Goal: Subscribe to service/newsletter: Subscribe to service/newsletter

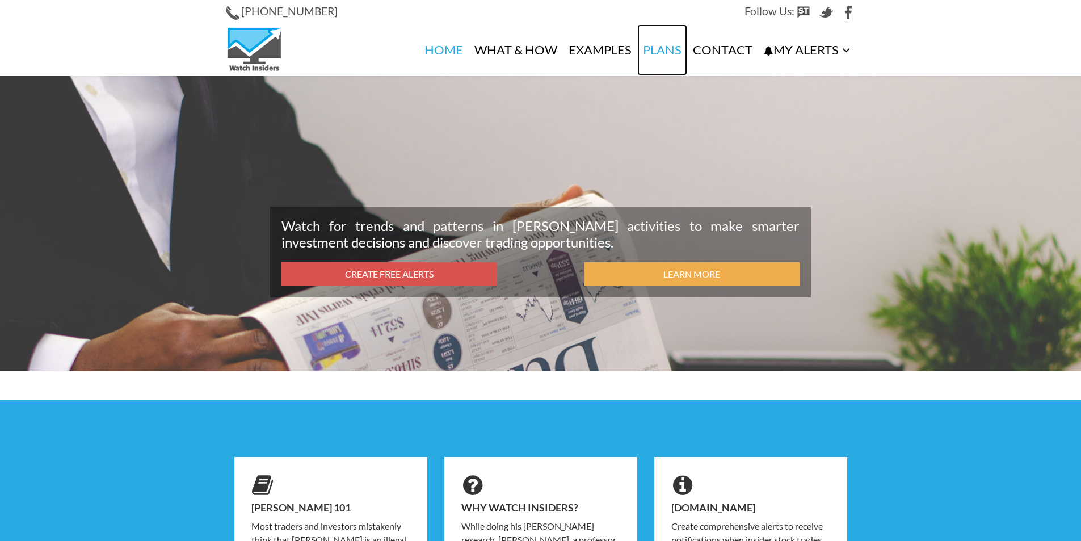
click at [650, 52] on link "Plans" at bounding box center [662, 49] width 50 height 51
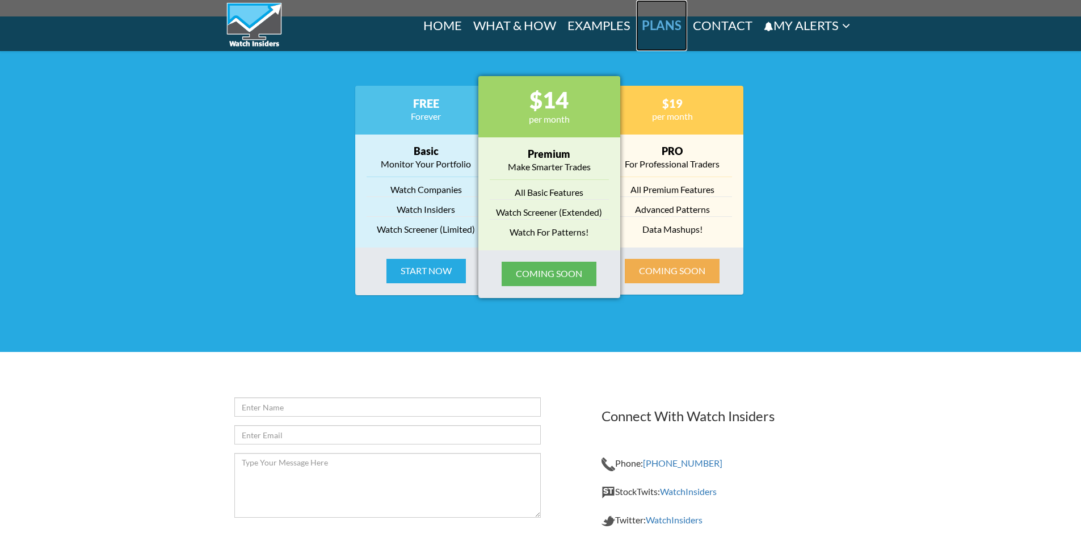
scroll to position [1409, 0]
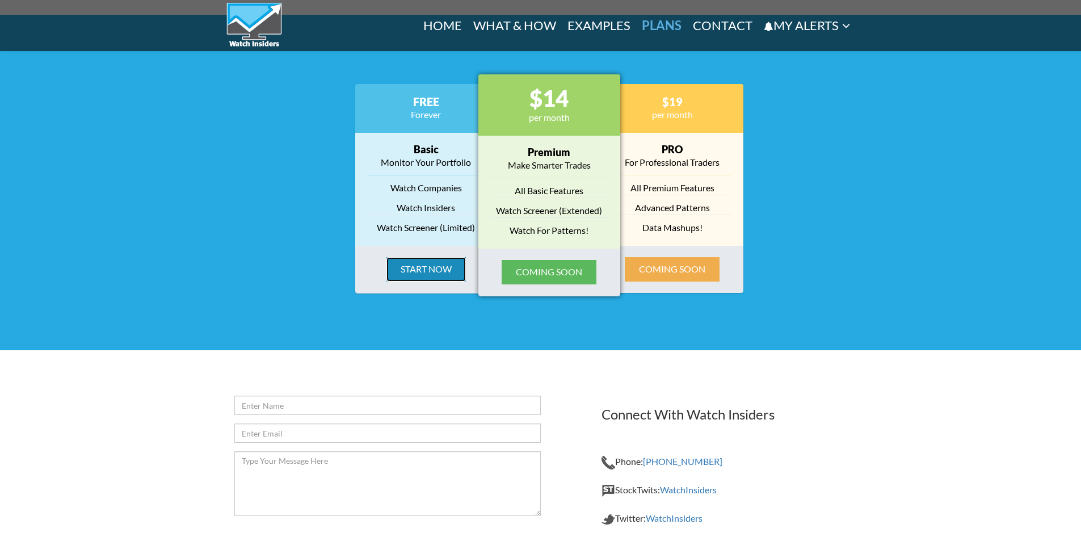
click at [452, 267] on button "Start Now" at bounding box center [426, 269] width 79 height 24
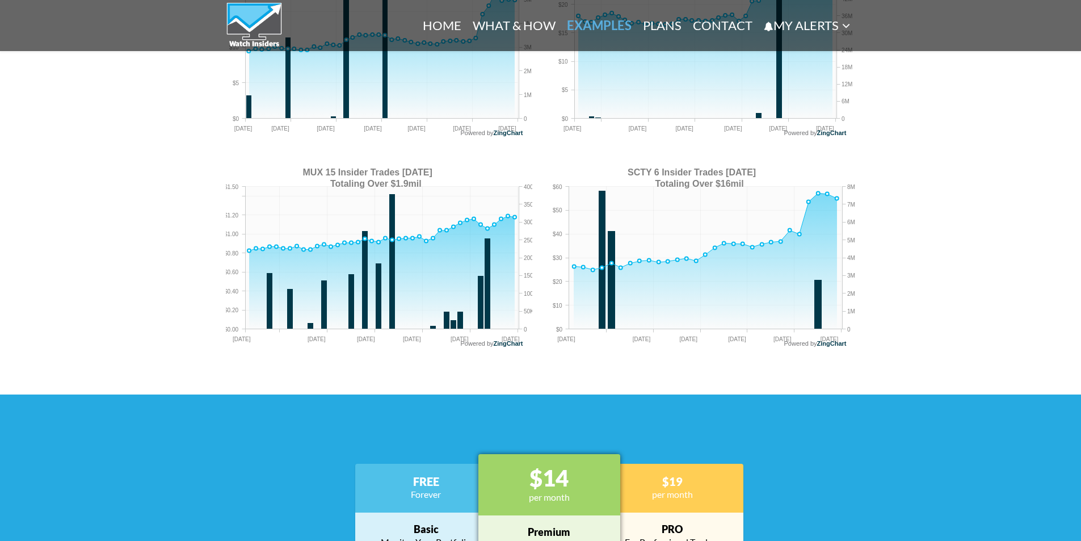
scroll to position [887, 0]
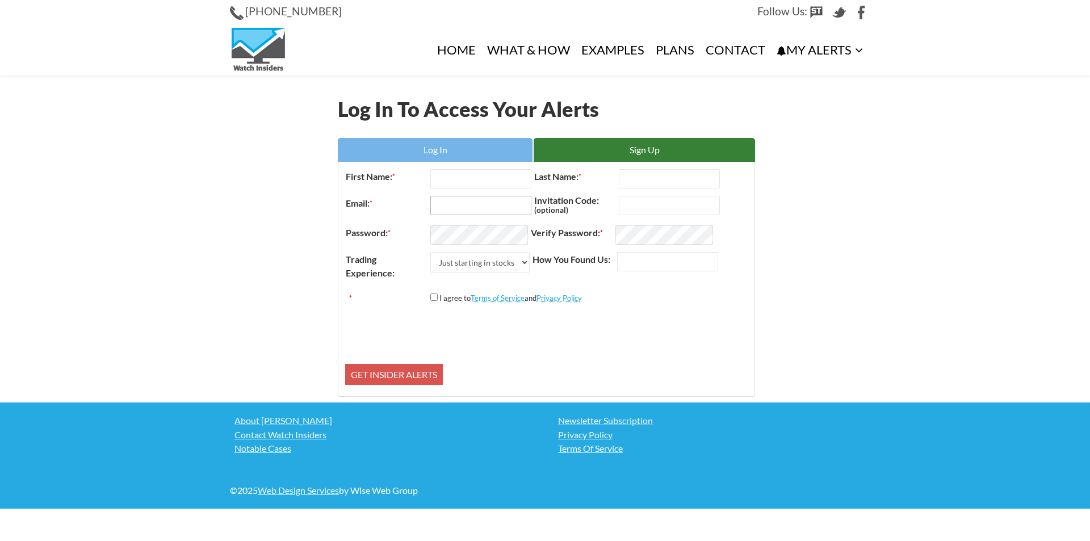
click at [462, 203] on input "Email: *" at bounding box center [480, 205] width 101 height 19
click at [469, 183] on form "First Name: * Last Name: * Email: * × This field is required. Invitation Code: …" at bounding box center [546, 279] width 402 height 222
click at [471, 179] on span "This field is required." at bounding box center [478, 180] width 61 height 9
click at [430, 173] on label "First Name: *" at bounding box center [387, 176] width 85 height 15
click at [430, 173] on input "First Name: *" at bounding box center [480, 178] width 101 height 19
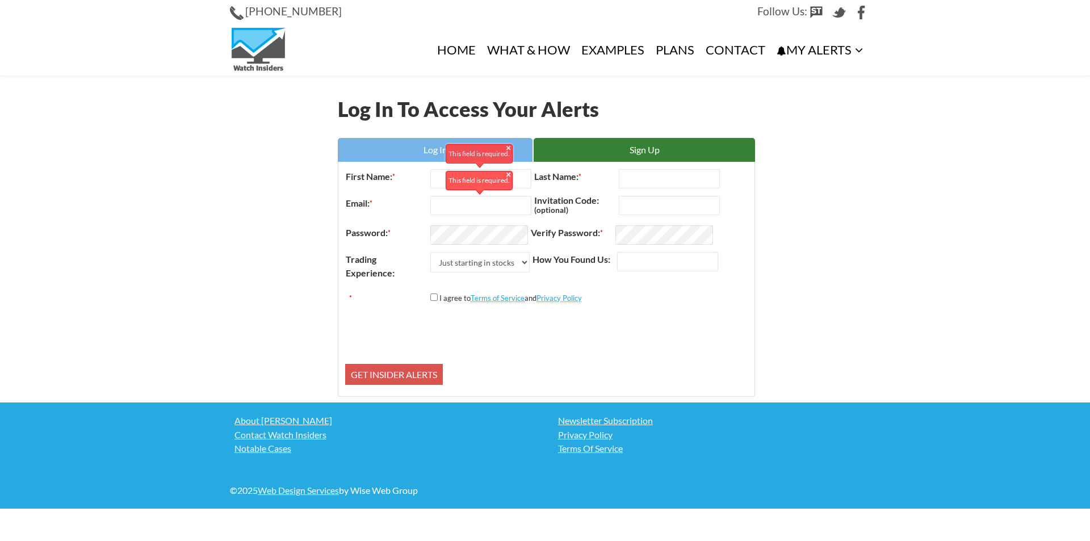
click at [449, 174] on div "This field is required." at bounding box center [478, 181] width 61 height 14
click at [442, 182] on input "First Name: *" at bounding box center [480, 178] width 101 height 19
type input "HAJj"
click at [466, 208] on input "Email: *" at bounding box center [480, 205] width 101 height 19
type input "infamousab38@gmail.com"
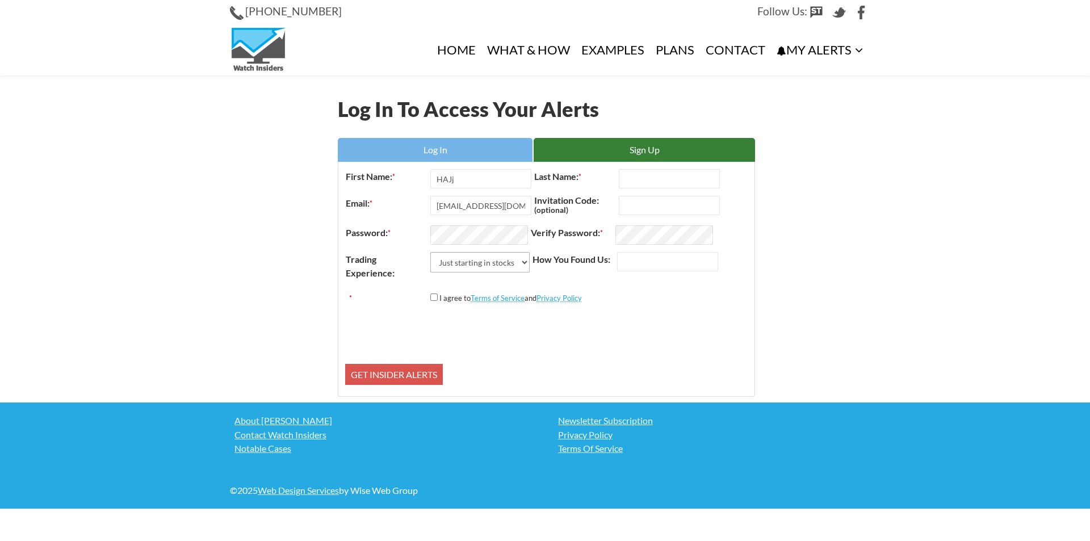
click at [459, 254] on select "Just starting in stocks I know the basics I am an active trader I am a trading …" at bounding box center [479, 262] width 99 height 20
select select "1"
click at [430, 252] on select "Just starting in stocks I know the basics I am an active trader I am a trading …" at bounding box center [479, 262] width 99 height 20
click at [660, 186] on input "Last Name: *" at bounding box center [669, 178] width 101 height 19
type input "hAJJ"
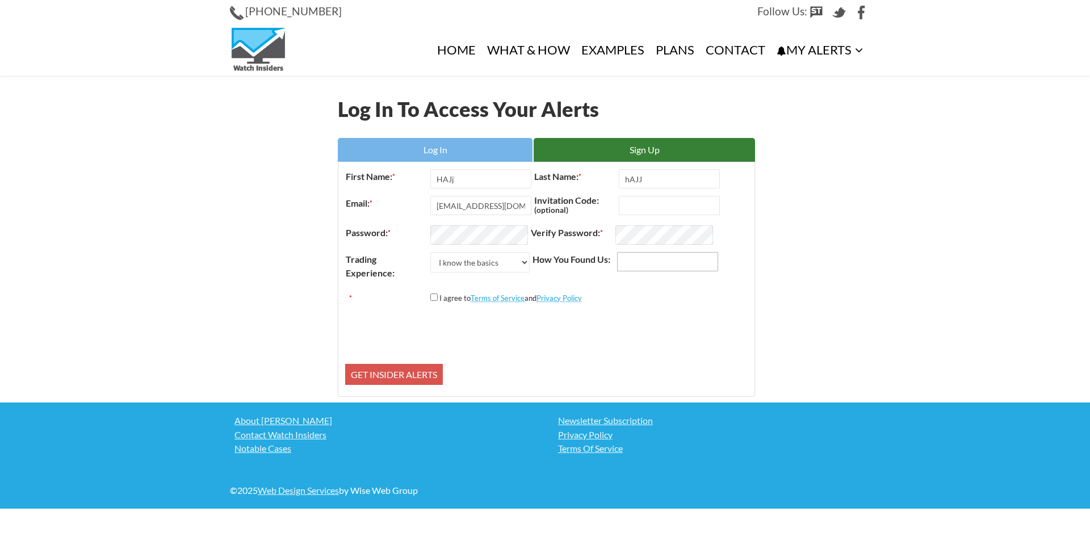
click at [630, 258] on input "How You Found Us:" at bounding box center [667, 261] width 101 height 19
click at [442, 292] on div "I agree to Terms of Service and Privacy Policy" at bounding box center [506, 298] width 152 height 14
click at [436, 301] on div "I agree to Terms of Service and Privacy Policy" at bounding box center [506, 298] width 152 height 14
click at [436, 299] on input "*" at bounding box center [433, 296] width 7 height 7
checkbox input "true"
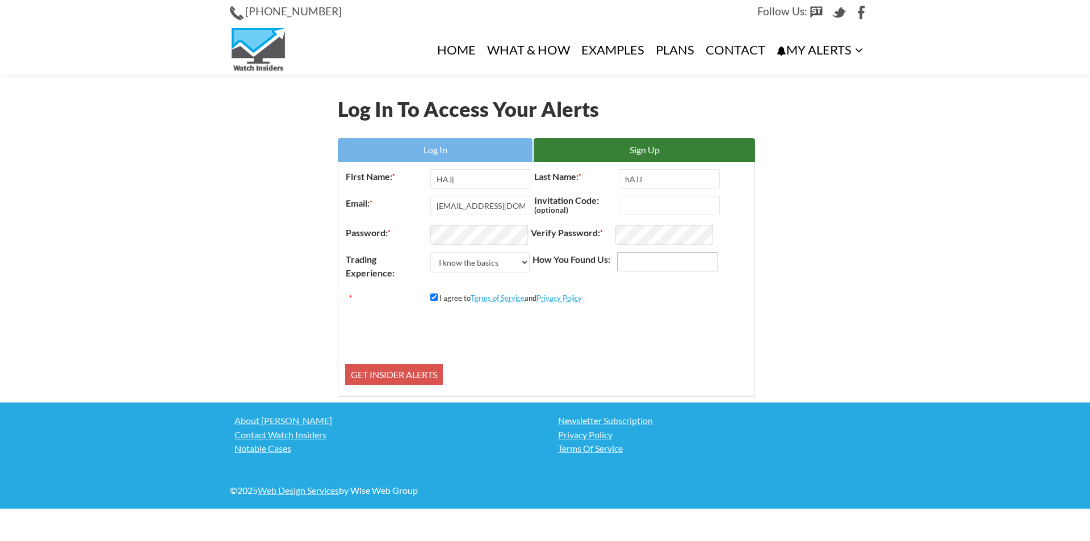
click at [649, 260] on input "How You Found Us:" at bounding box center [667, 261] width 101 height 19
type input "cHATGPT"
click at [345, 364] on input "Get Insider Alerts" at bounding box center [394, 375] width 98 height 22
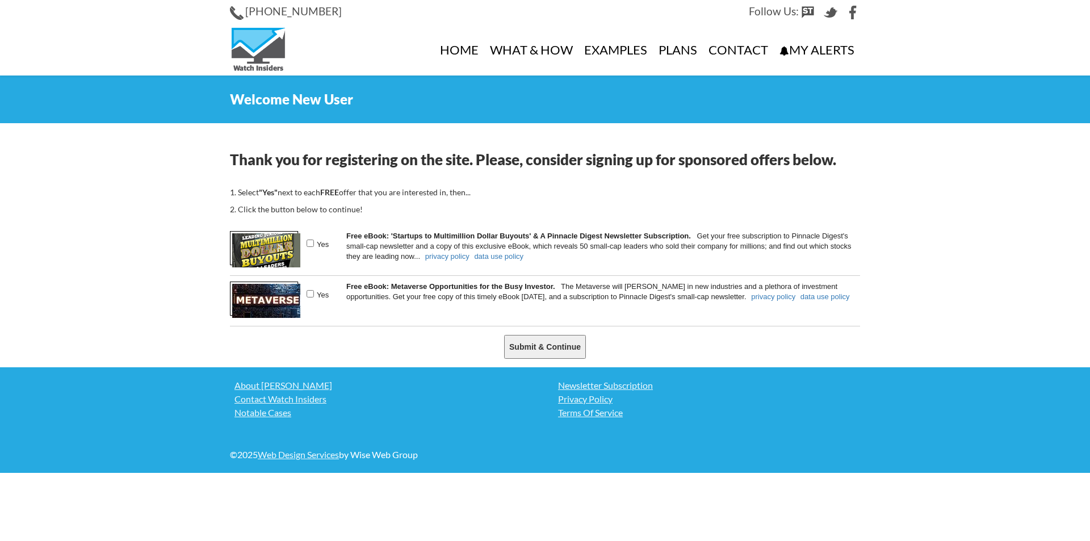
click at [349, 366] on div "Thank you for registering on the site. Please, consider signing up for sponsore…" at bounding box center [544, 251] width 647 height 233
click at [538, 353] on input "Submit & Continue" at bounding box center [545, 347] width 82 height 24
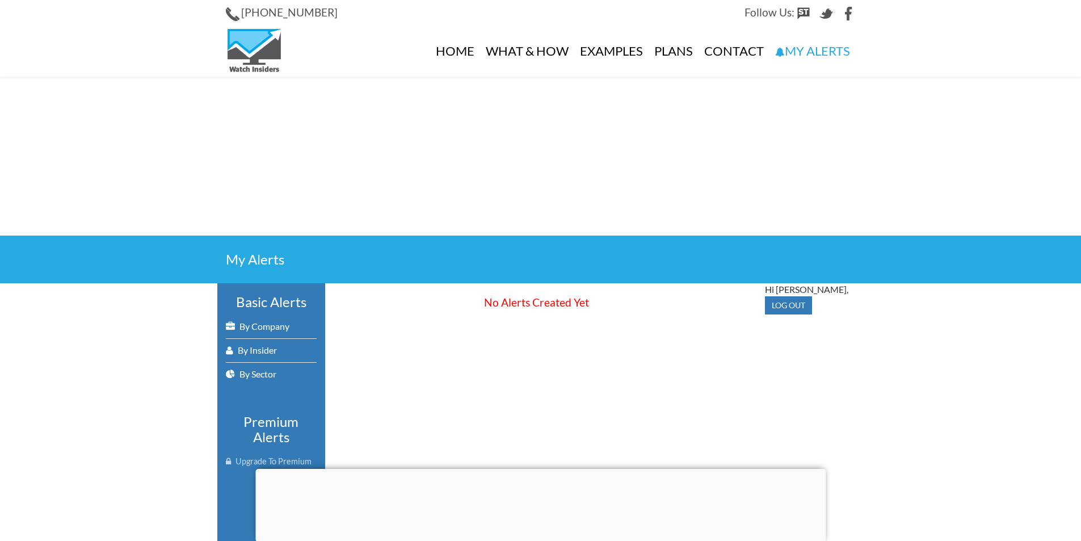
scroll to position [57, 0]
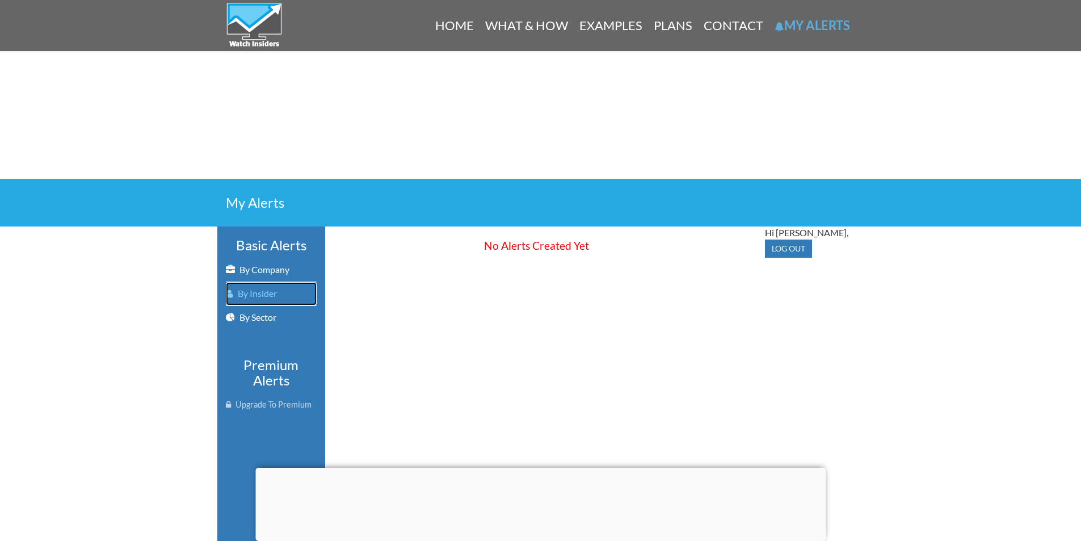
click at [272, 292] on link "By Insider" at bounding box center [271, 293] width 91 height 23
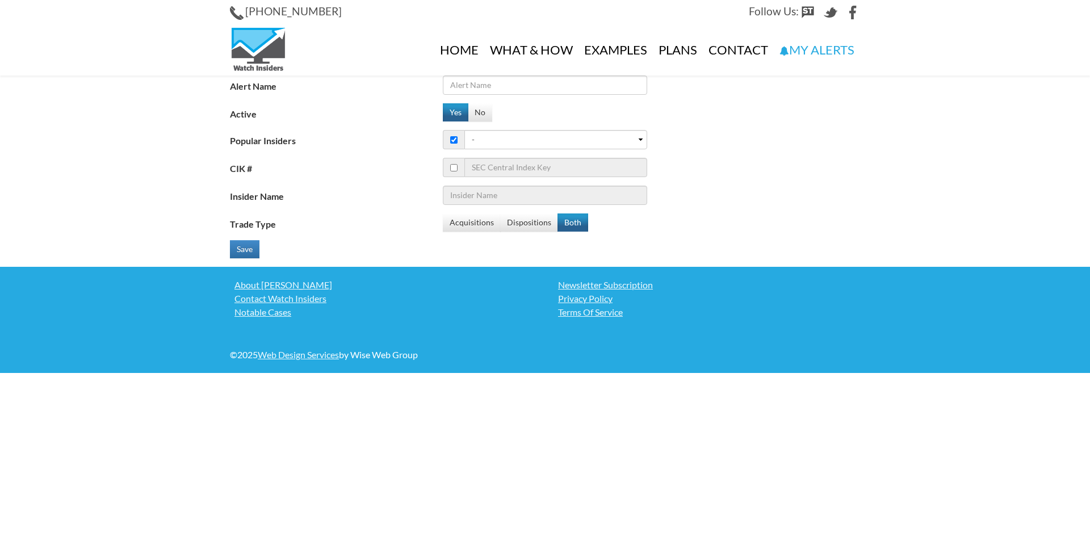
click at [408, 314] on link "Notable Cases" at bounding box center [383, 312] width 307 height 14
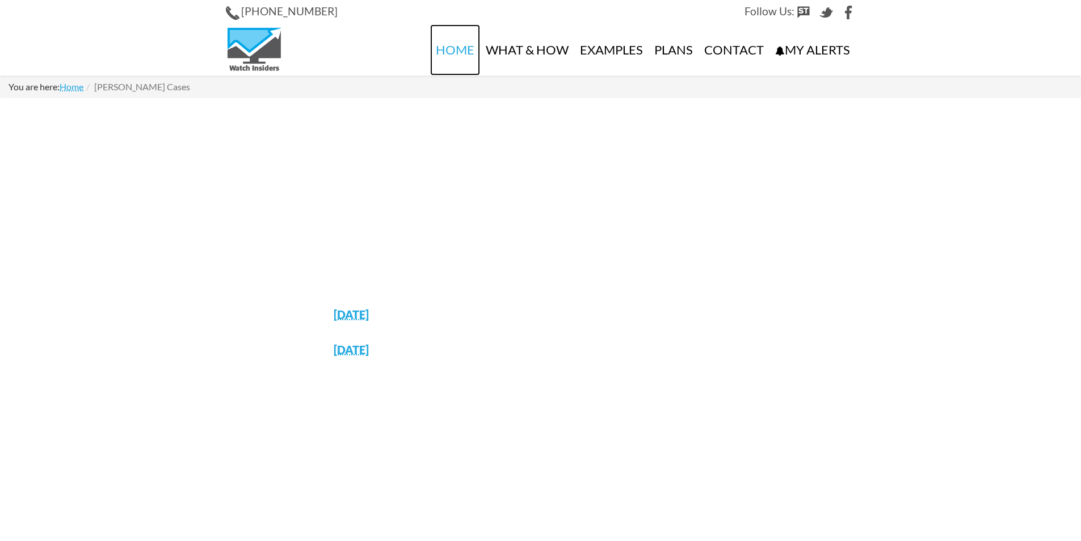
click at [463, 49] on link "Home" at bounding box center [455, 49] width 50 height 51
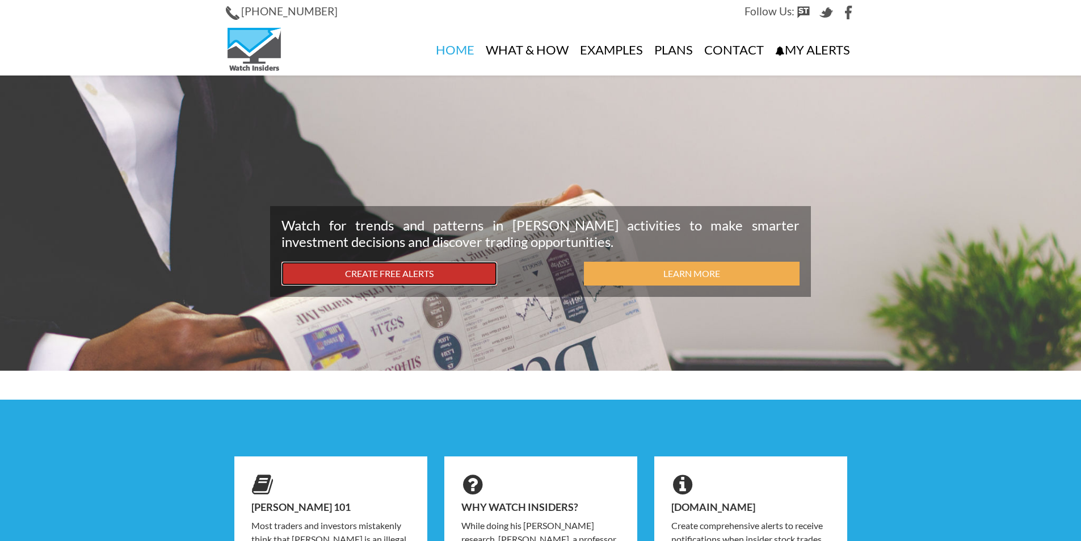
click at [440, 274] on link "Create Free Alerts" at bounding box center [390, 274] width 216 height 24
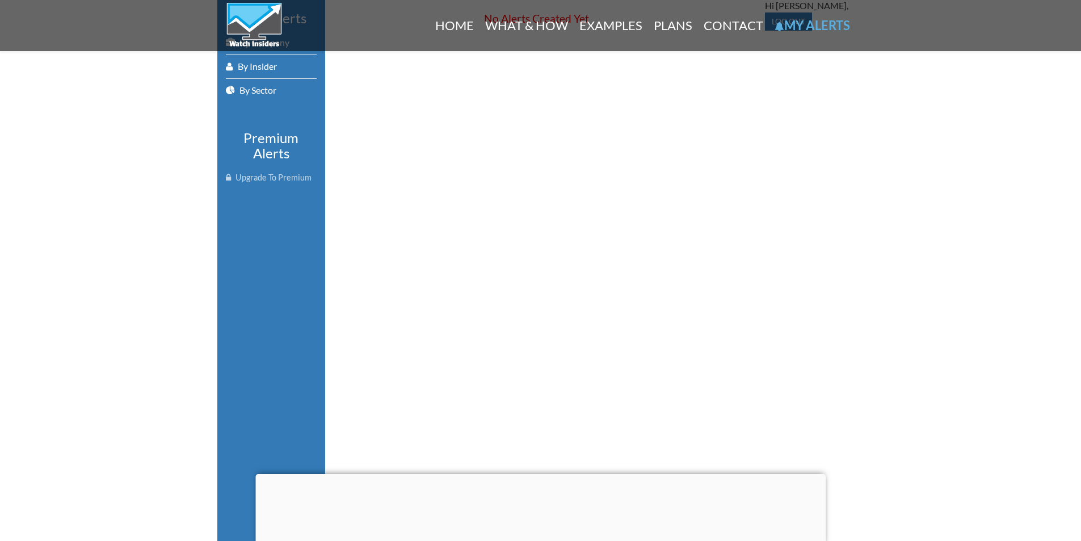
scroll to position [170, 0]
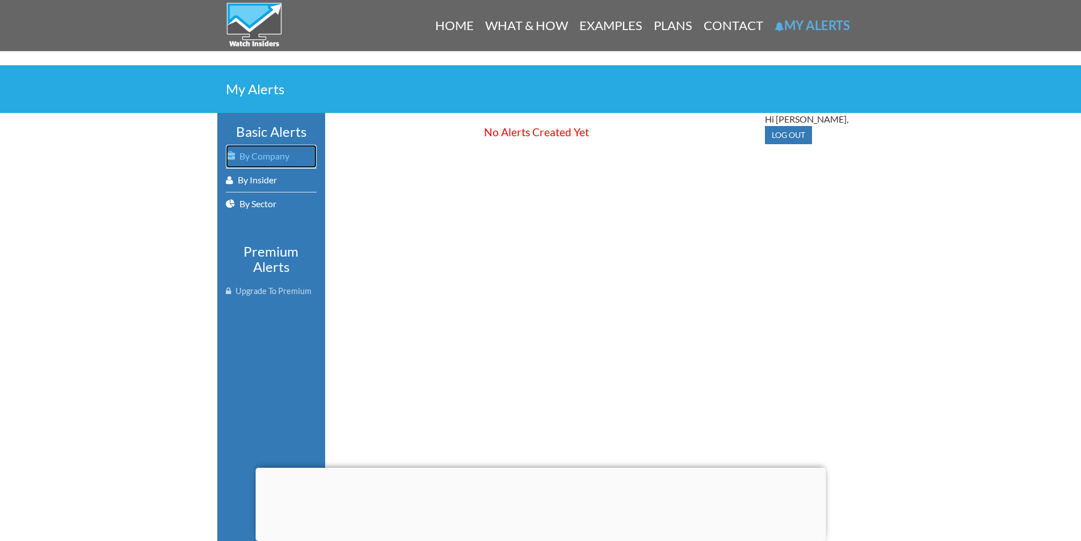
click at [268, 161] on link "By Company" at bounding box center [271, 156] width 91 height 23
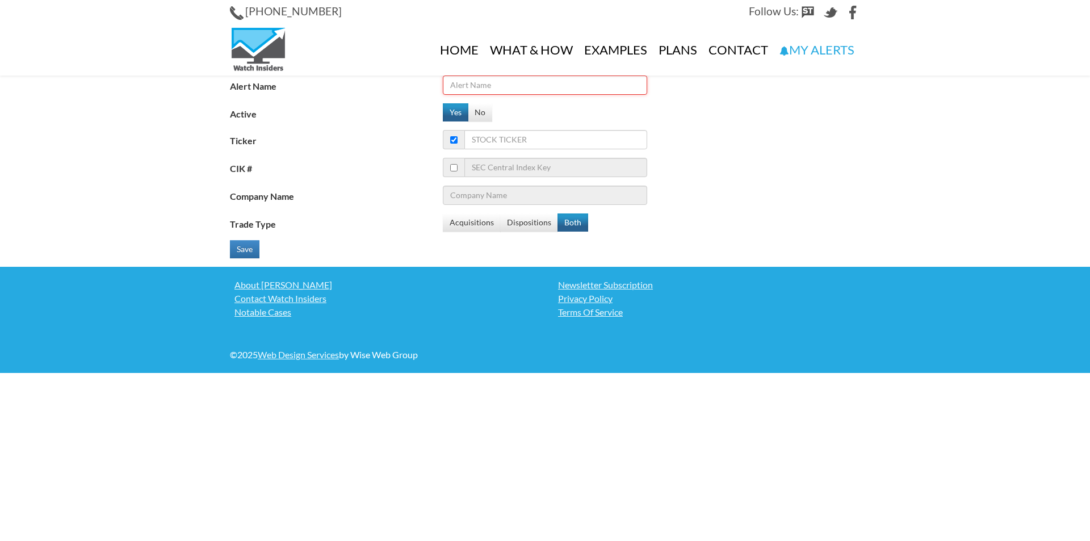
click at [528, 86] on input "Alert Name" at bounding box center [545, 84] width 204 height 19
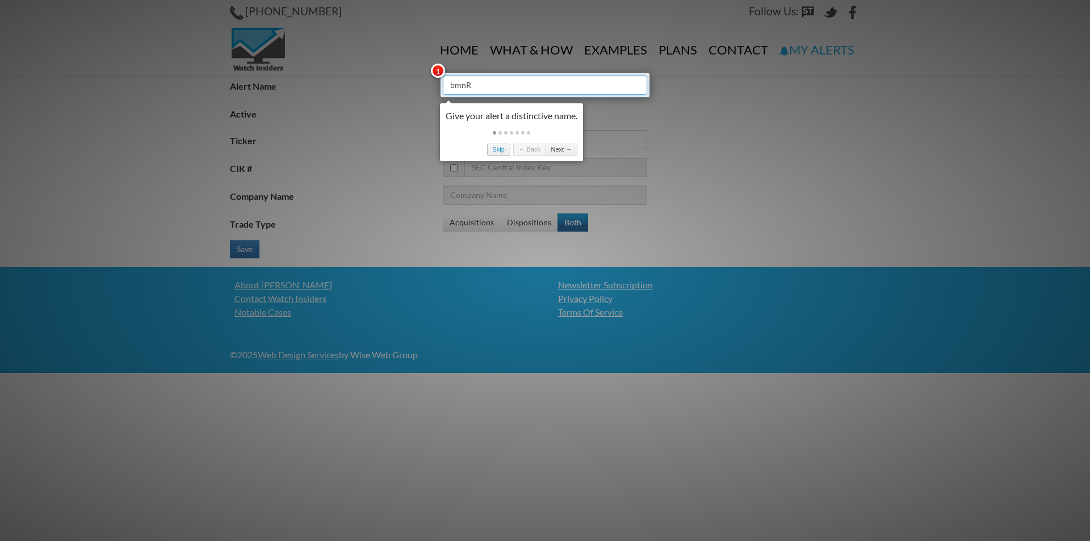
type input "bmnR"
click at [506, 152] on link "Skip" at bounding box center [498, 150] width 23 height 12
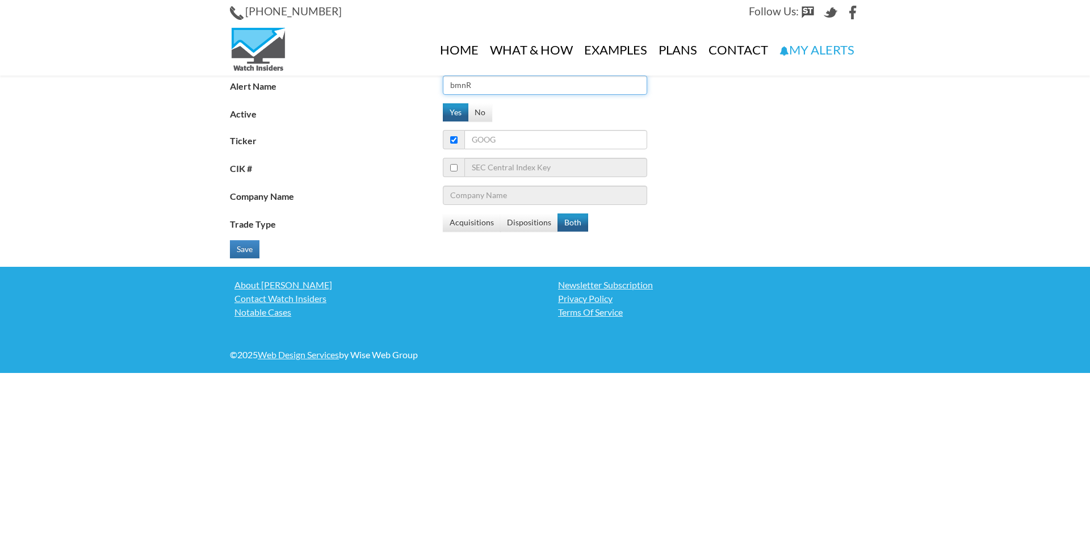
click at [505, 89] on input "bmnR" at bounding box center [545, 84] width 204 height 19
click at [509, 72] on link "What & How" at bounding box center [531, 49] width 94 height 51
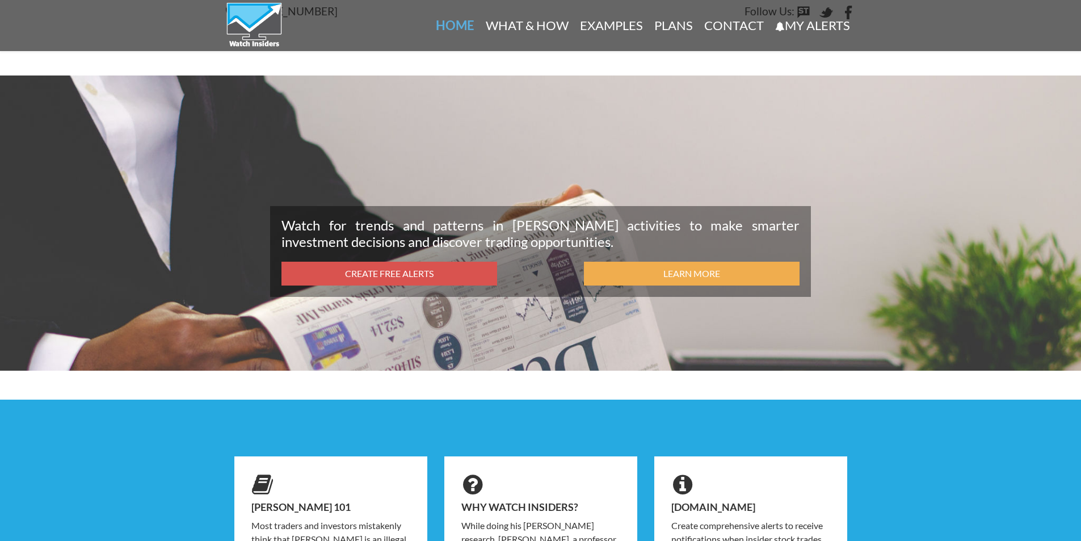
scroll to position [400, 0]
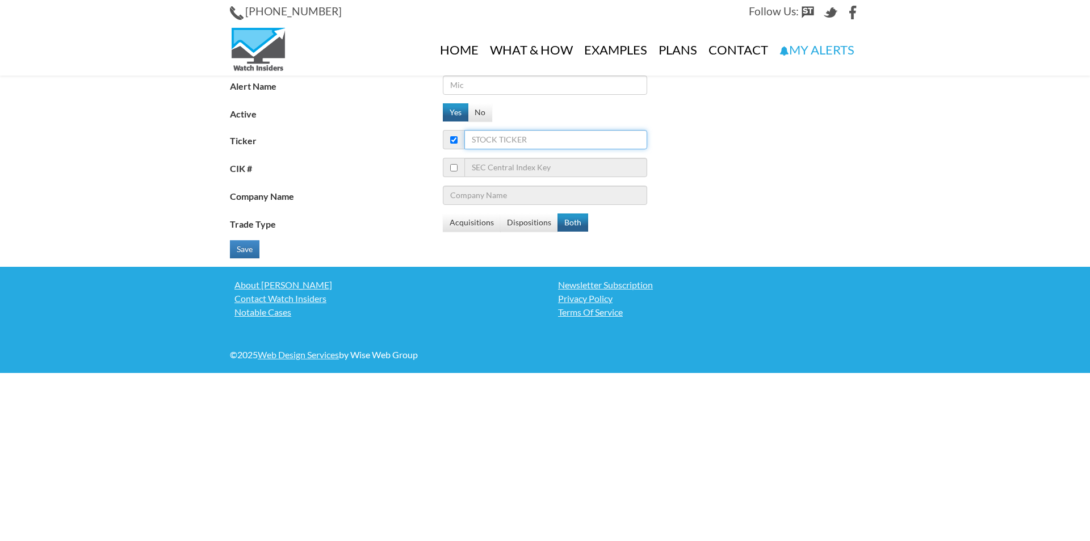
click at [524, 147] on input "Ticker" at bounding box center [555, 139] width 183 height 19
type input "BMNR"
type input "Bitmine Immersion Technologies Inc"
type input "BMNR"
click at [516, 86] on input "Alert Name" at bounding box center [545, 84] width 204 height 19
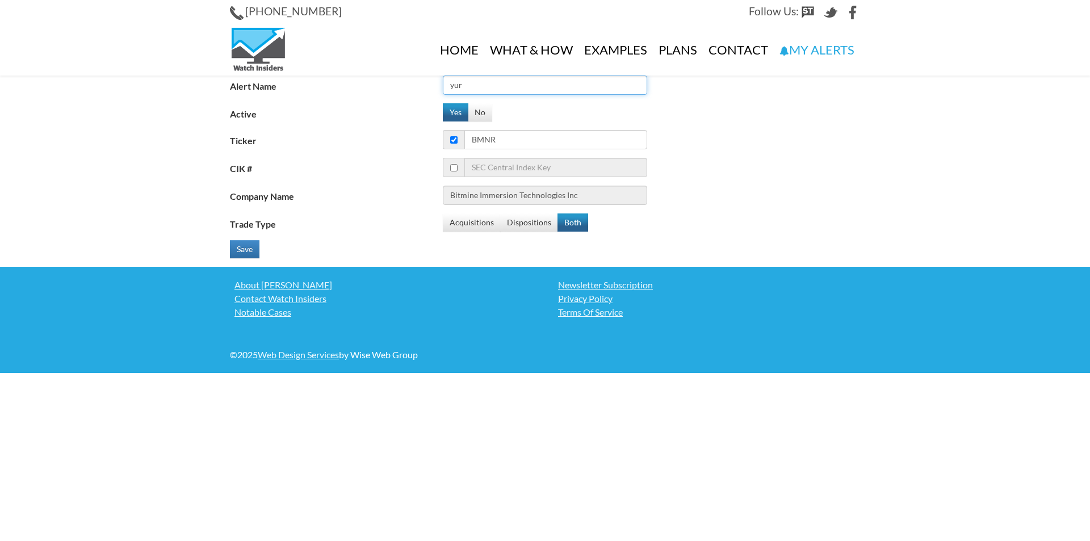
type input "yur"
click at [455, 169] on input "checkbox" at bounding box center [453, 167] width 7 height 7
checkbox input "true"
checkbox input "false"
click at [455, 169] on input "checkbox" at bounding box center [453, 167] width 7 height 7
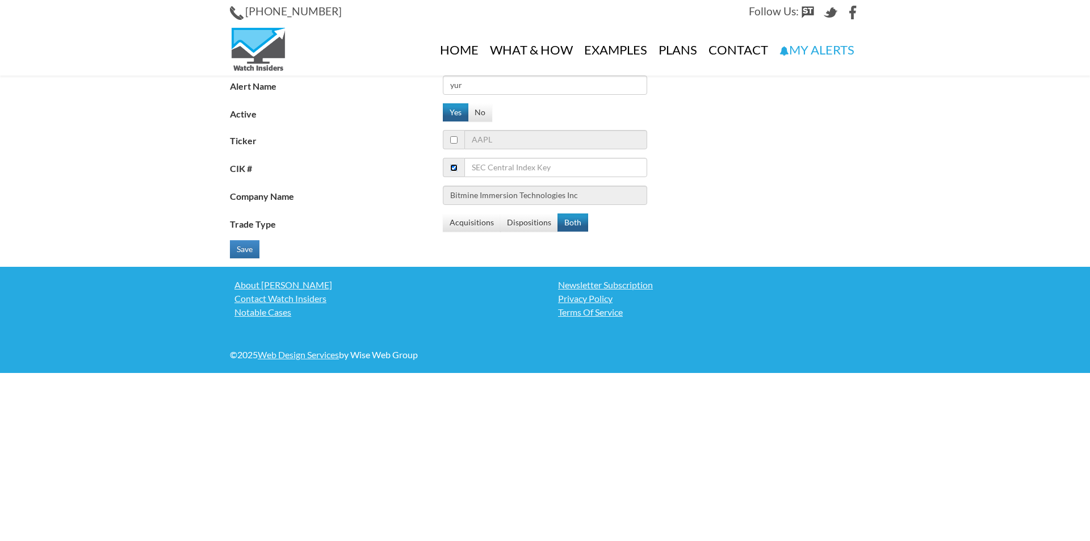
checkbox input "true"
click at [456, 138] on input "checkbox" at bounding box center [453, 139] width 7 height 7
checkbox input "true"
checkbox input "false"
click at [498, 144] on input "Ticker" at bounding box center [555, 139] width 183 height 19
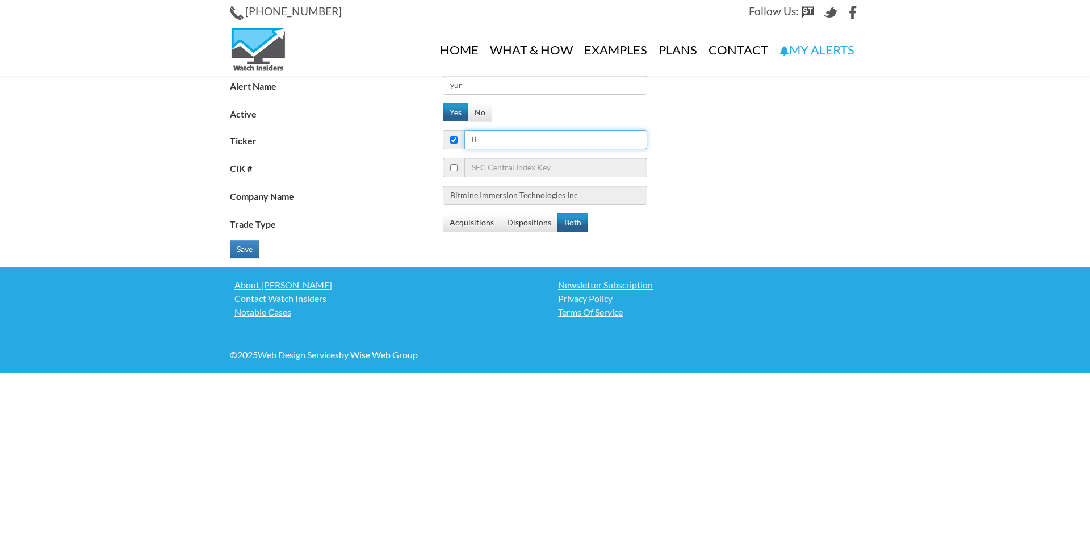
type input "BM"
type input "Barrick Mining Corp"
type input "BMN"
type input "BMNR"
type input "Bitmine Immersion Technologies Inc"
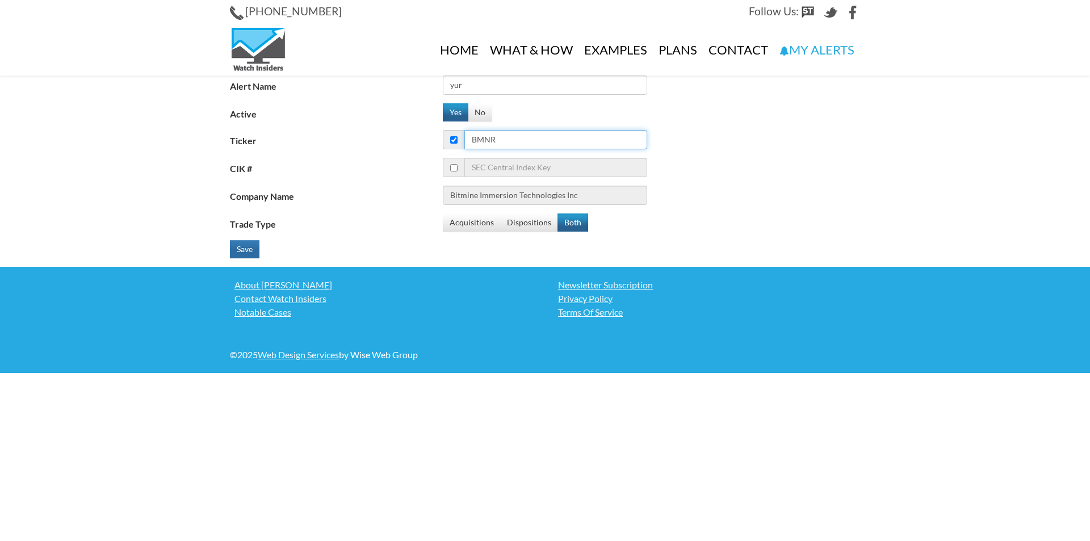
type input "BMNR"
click at [250, 246] on button "Save" at bounding box center [245, 249] width 30 height 18
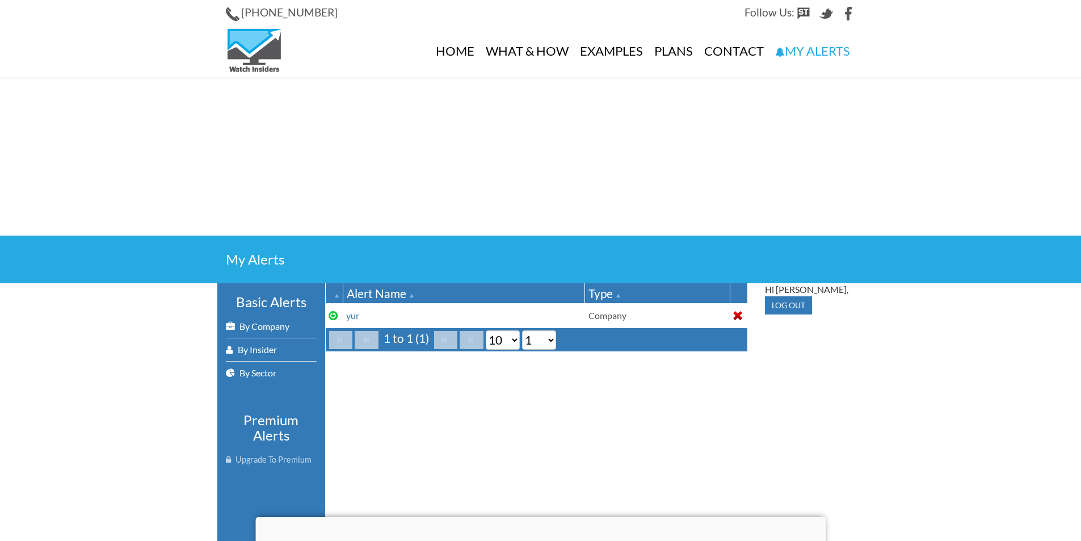
scroll to position [57, 0]
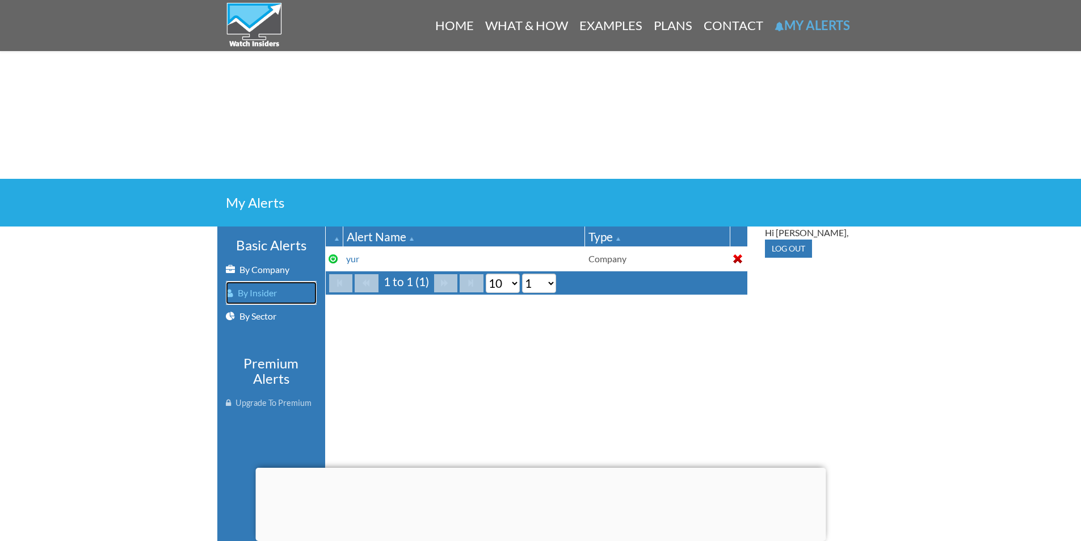
click at [276, 297] on link "By Insider" at bounding box center [271, 293] width 91 height 23
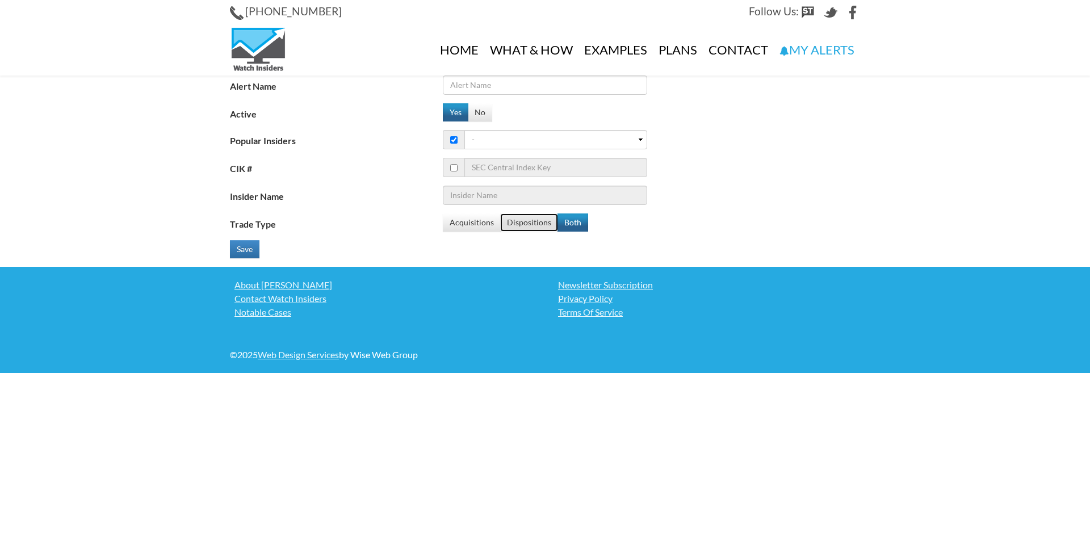
click at [517, 225] on button "Dispositions" at bounding box center [529, 222] width 58 height 18
click at [492, 224] on button "Acquisitions" at bounding box center [472, 222] width 58 height 18
click at [575, 221] on button "Both" at bounding box center [572, 222] width 31 height 18
click at [557, 213] on button "Both" at bounding box center [572, 222] width 31 height 18
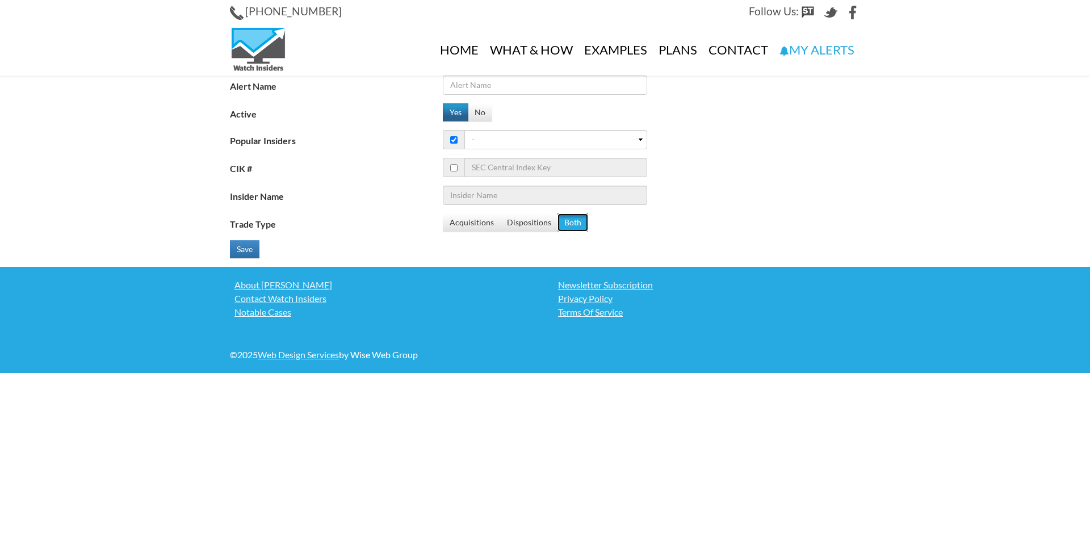
click at [557, 213] on button "Both" at bounding box center [572, 222] width 31 height 18
click at [369, 124] on fieldset "Alert Name Active Yes No Popular Insiders - 1. [PERSON_NAME] ([PERSON_NAME] Squ…" at bounding box center [545, 170] width 630 height 191
